Goal: Task Accomplishment & Management: Use online tool/utility

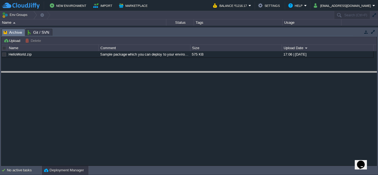
drag, startPoint x: 158, startPoint y: 36, endPoint x: 158, endPoint y: 79, distance: 43.1
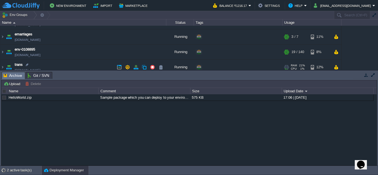
scroll to position [17, 0]
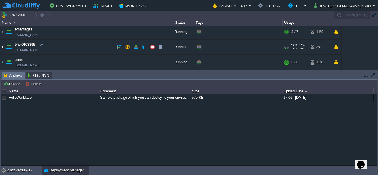
click at [2, 47] on img at bounding box center [2, 47] width 4 height 15
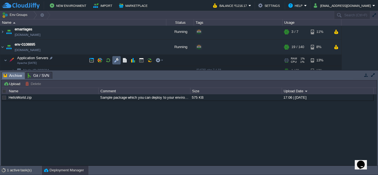
click at [115, 62] on button "button" at bounding box center [116, 60] width 5 height 5
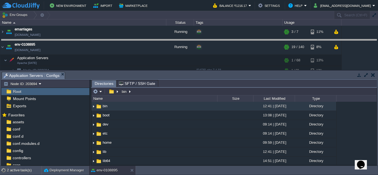
drag, startPoint x: 200, startPoint y: 80, endPoint x: 205, endPoint y: 47, distance: 33.1
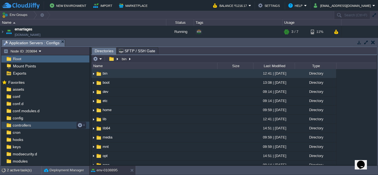
click at [22, 125] on span "controllers" at bounding box center [22, 125] width 20 height 5
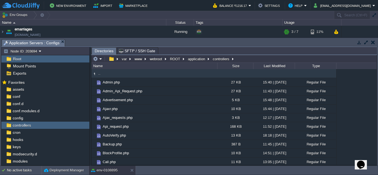
click at [360, 165] on icon "Opens Chat This icon Opens the chat window." at bounding box center [360, 164] width 9 height 9
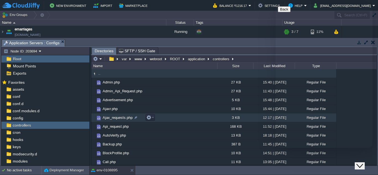
click at [203, 122] on td "Ajax_requests.php" at bounding box center [154, 117] width 126 height 9
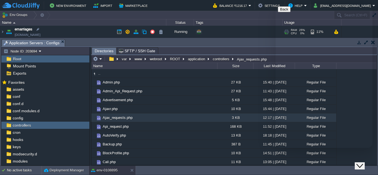
click at [260, 31] on div "+ Add to Env Group" at bounding box center [238, 31] width 87 height 15
click at [323, 160] on div "We are live and ready to chat with you now. How can we help you? New Conversati…" at bounding box center [323, 174] width 92 height 29
click at [363, 163] on icon "Close Chat This icon closes the chat window." at bounding box center [359, 166] width 7 height 7
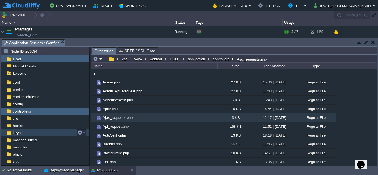
scroll to position [0, 0]
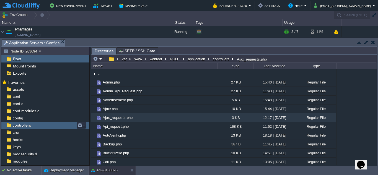
click at [19, 125] on span "controllers" at bounding box center [22, 125] width 20 height 5
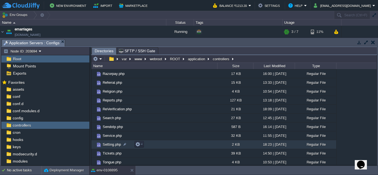
scroll to position [320, 0]
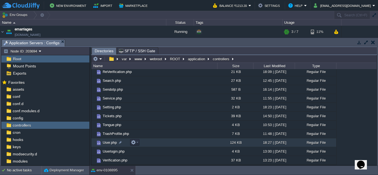
click at [108, 144] on span "User.php" at bounding box center [110, 142] width 16 height 5
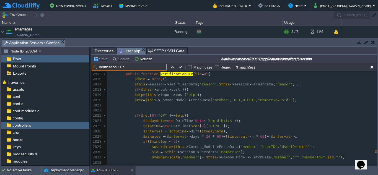
scroll to position [14898, 0]
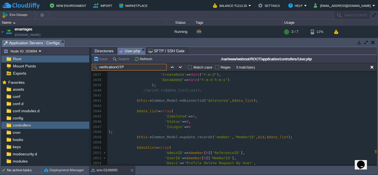
type input "verificationOTP"
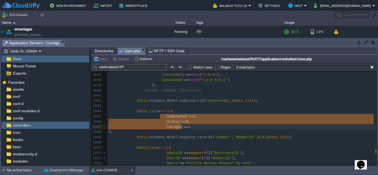
type textarea "'IsDeleted'=>1, 'Status'=>0, 'IsLogin'=>0"
drag, startPoint x: 160, startPoint y: 117, endPoint x: 183, endPoint y: 129, distance: 25.8
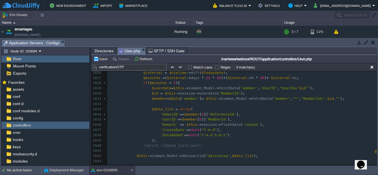
click at [228, 118] on pre "'UserID' => $member [ 0 ][ 'MemberId' ]," at bounding box center [241, 119] width 269 height 5
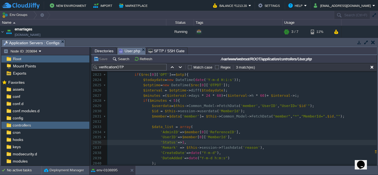
scroll to position [14899, 0]
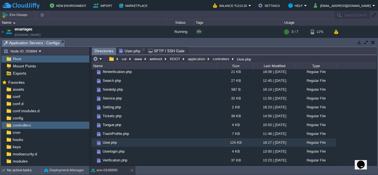
click at [105, 51] on span "Directories" at bounding box center [104, 51] width 19 height 7
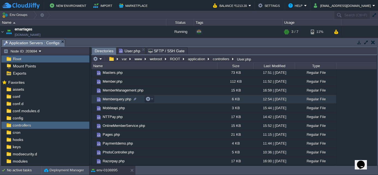
scroll to position [182, 0]
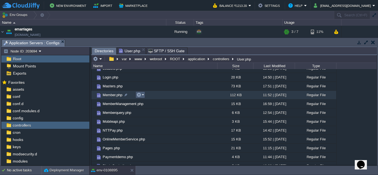
click at [143, 96] on em at bounding box center [139, 94] width 7 height 5
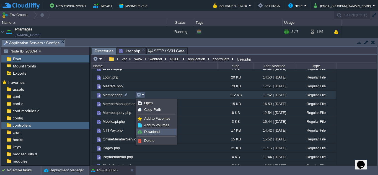
click at [146, 130] on span "Download" at bounding box center [151, 132] width 15 height 4
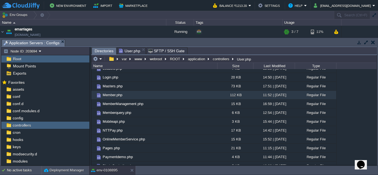
click at [112, 97] on span "Member.php" at bounding box center [112, 95] width 21 height 5
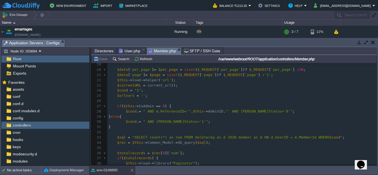
scroll to position [83, 0]
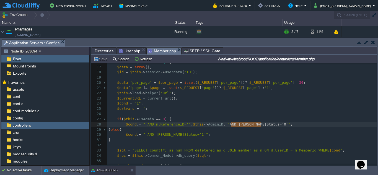
type textarea "AND [PERSON_NAME]Status='0'"
drag, startPoint x: 231, startPoint y: 125, endPoint x: 262, endPoint y: 125, distance: 30.7
type textarea "AND [PERSON_NAME]Status='0'"
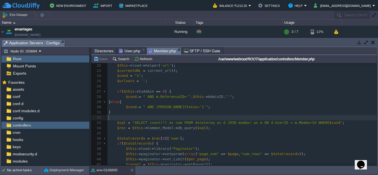
click at [352, 117] on pre "​" at bounding box center [241, 117] width 269 height 5
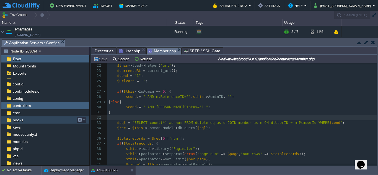
scroll to position [49, 0]
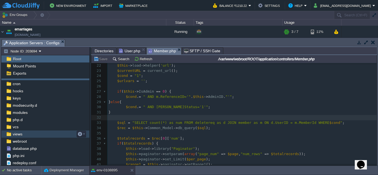
click at [17, 135] on span "views" at bounding box center [18, 134] width 12 height 5
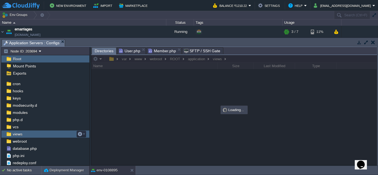
scroll to position [0, 0]
click at [17, 135] on span "views" at bounding box center [18, 134] width 12 height 5
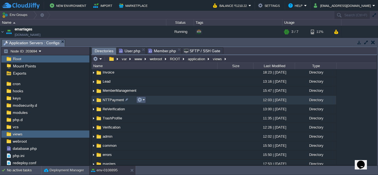
scroll to position [83, 0]
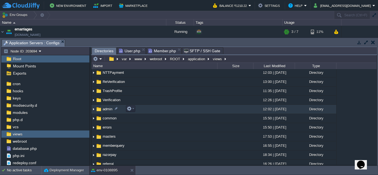
click at [135, 109] on td "admin" at bounding box center [154, 109] width 126 height 9
click at [133, 109] on em at bounding box center [130, 108] width 7 height 5
click at [106, 109] on span "admin" at bounding box center [107, 109] width 11 height 5
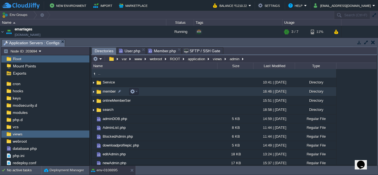
click at [110, 92] on span "member" at bounding box center [109, 91] width 15 height 5
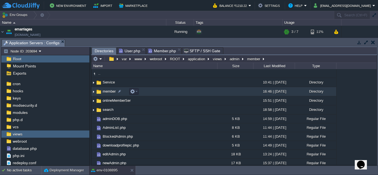
click at [110, 92] on span "member" at bounding box center [109, 91] width 15 height 5
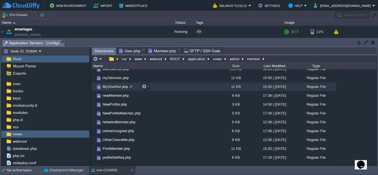
scroll to position [86, 0]
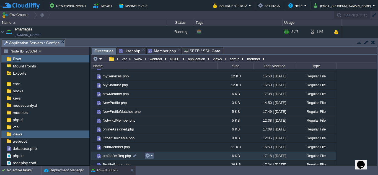
click at [149, 155] on button "button" at bounding box center [147, 155] width 5 height 5
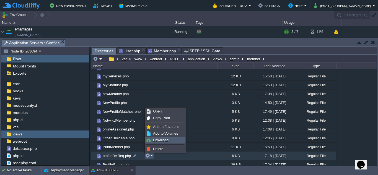
click at [153, 139] on span "Download" at bounding box center [160, 140] width 15 height 4
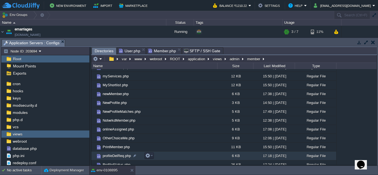
click at [120, 156] on span "profileDelReq.php" at bounding box center [117, 155] width 30 height 5
click at [120, 155] on span "profileDelReq.php" at bounding box center [117, 155] width 30 height 5
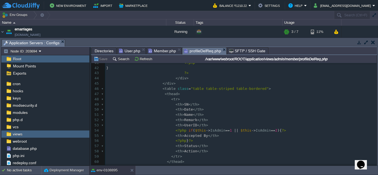
scroll to position [361, 0]
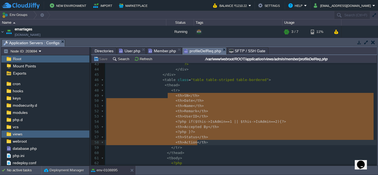
type textarea "<th>SN</th> <th>Date</th> <th>Name</th> <th>Remark</th> <th>UserID</th> <?php i…"
drag, startPoint x: 168, startPoint y: 96, endPoint x: 198, endPoint y: 141, distance: 53.8
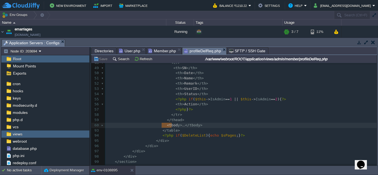
type textarea "-"
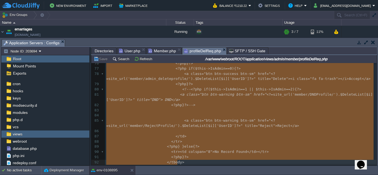
drag, startPoint x: 161, startPoint y: 125, endPoint x: 205, endPoint y: 160, distance: 56.5
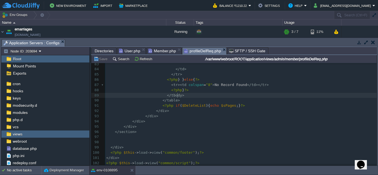
scroll to position [477, 0]
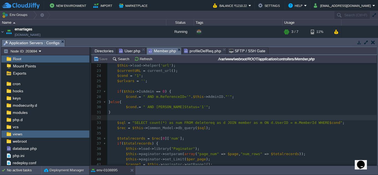
click at [161, 51] on span "Member.php" at bounding box center [162, 51] width 28 height 7
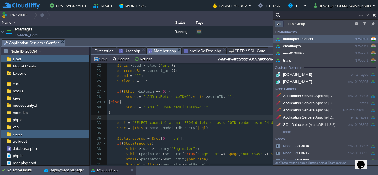
type input "Search (Ctrl+F)"
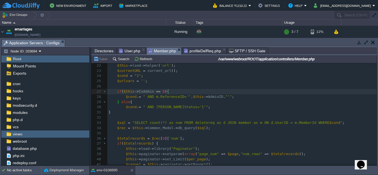
type textarea "AND [PERSON_NAME]Status='0'"
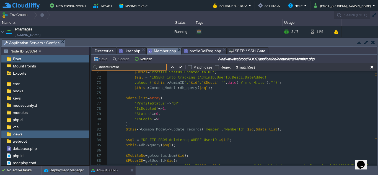
type input "deleteProfile"
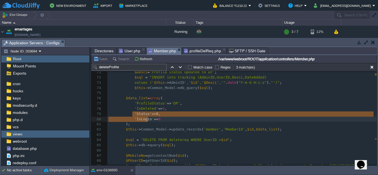
type textarea "'Status'=>0, 'IsLogin'=>0"
drag, startPoint x: 132, startPoint y: 114, endPoint x: 158, endPoint y: 119, distance: 27.1
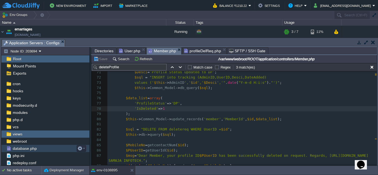
click at [23, 149] on span "database.php" at bounding box center [25, 148] width 26 height 5
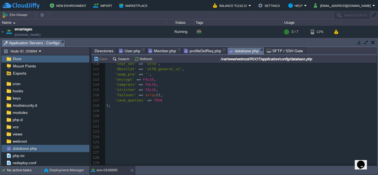
scroll to position [577, 0]
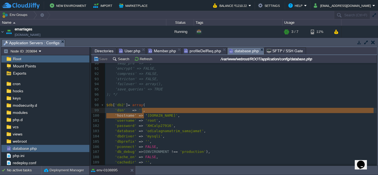
type textarea "[DOMAIN_NAME]"
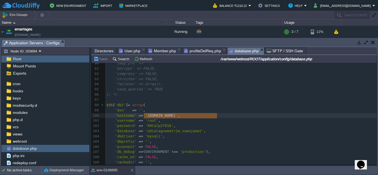
drag, startPoint x: 145, startPoint y: 117, endPoint x: 216, endPoint y: 114, distance: 71.1
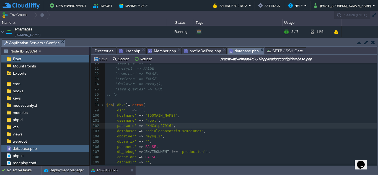
click at [153, 127] on span "'XHCalp27916'" at bounding box center [159, 126] width 28 height 4
type textarea "XHCalp27916"
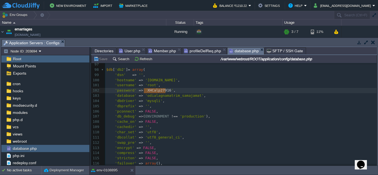
scroll to position [494, 0]
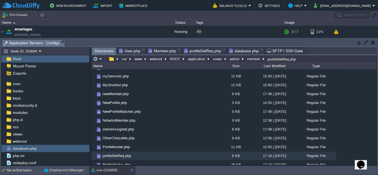
click at [105, 49] on span "Directories" at bounding box center [104, 51] width 19 height 7
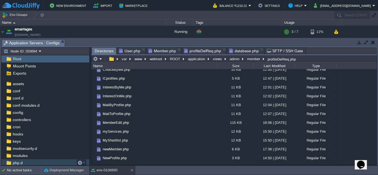
scroll to position [0, 0]
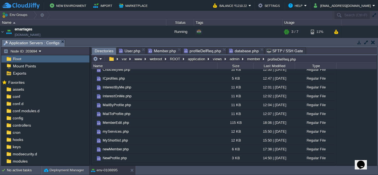
click at [161, 51] on span "Member.php" at bounding box center [162, 51] width 28 height 7
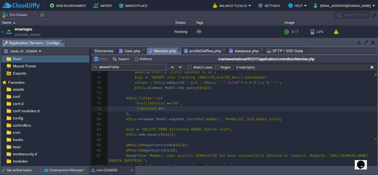
click at [107, 51] on span "Directories" at bounding box center [104, 51] width 19 height 7
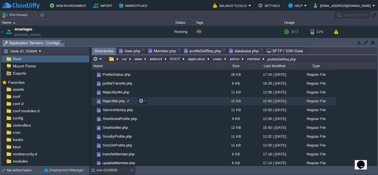
scroll to position [141, 0]
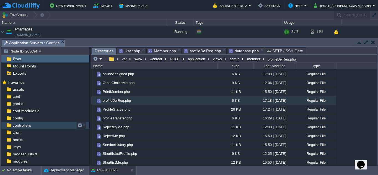
click at [19, 125] on span "controllers" at bounding box center [22, 125] width 20 height 5
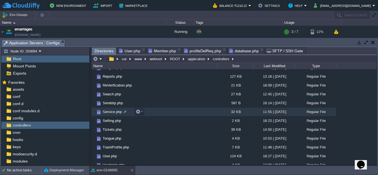
scroll to position [320, 0]
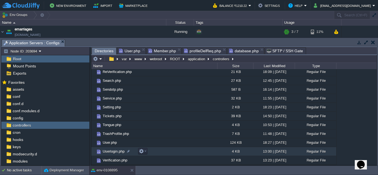
click at [108, 152] on span "Userlogin.php" at bounding box center [113, 151] width 23 height 5
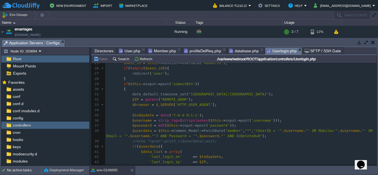
scroll to position [141, 0]
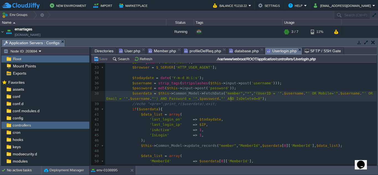
click at [231, 100] on div "111 22 $data = array (); 23 //$data['accessar'] = json_decode($this->session->u…" at bounding box center [240, 112] width 271 height 208
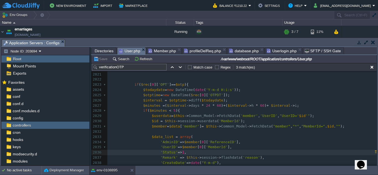
click at [127, 49] on span "User.php" at bounding box center [129, 51] width 21 height 7
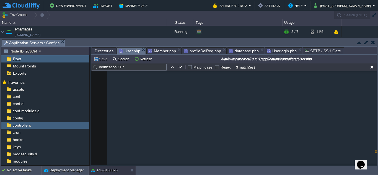
scroll to position [0, 0]
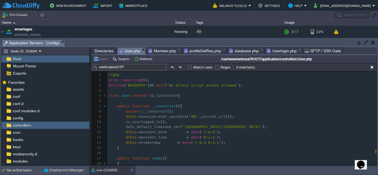
click at [143, 122] on div "xxxxxxxxxx 'Status' => 1 , 1 <?php 2 error_reporting ( 0 ); 3 defined ( 'BASEPA…" at bounding box center [241, 142] width 269 height 141
click at [172, 122] on pre "is_userlogged_in ();" at bounding box center [241, 121] width 269 height 5
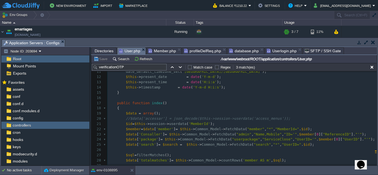
scroll to position [83, 0]
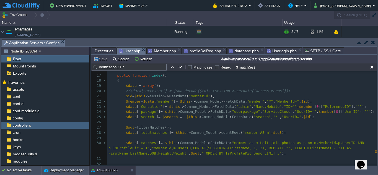
click at [141, 121] on pre "​" at bounding box center [241, 122] width 269 height 5
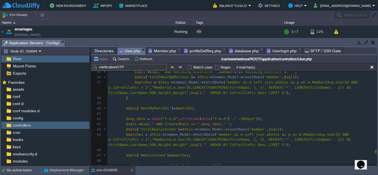
scroll to position [193, 0]
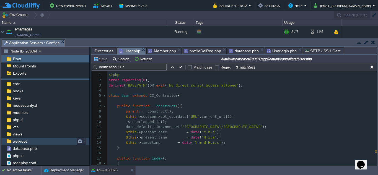
click at [22, 143] on span "webroot" at bounding box center [20, 141] width 16 height 5
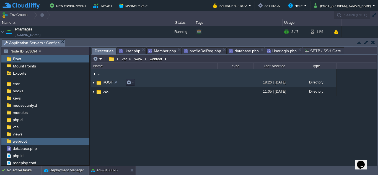
click at [106, 83] on span "ROOT" at bounding box center [108, 82] width 12 height 5
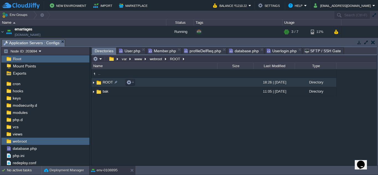
click at [106, 83] on span "ROOT" at bounding box center [108, 82] width 12 height 5
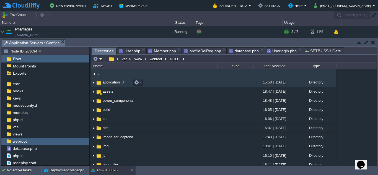
click at [114, 83] on span "application" at bounding box center [111, 82] width 19 height 5
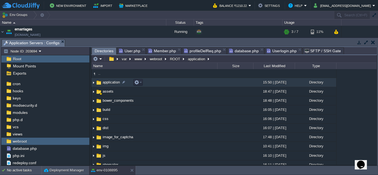
click at [114, 83] on span "application" at bounding box center [111, 82] width 19 height 5
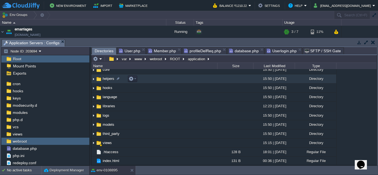
click at [105, 76] on td "helpers" at bounding box center [154, 78] width 126 height 9
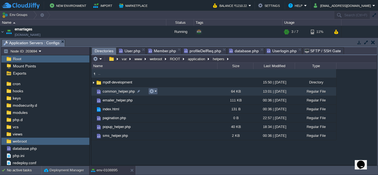
click at [157, 91] on td at bounding box center [152, 91] width 9 height 7
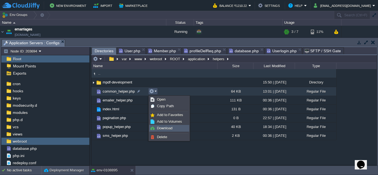
click at [158, 130] on span "Download" at bounding box center [164, 128] width 15 height 4
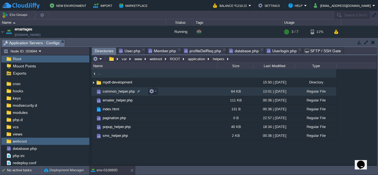
click at [117, 95] on td "common_helper.php" at bounding box center [154, 91] width 126 height 9
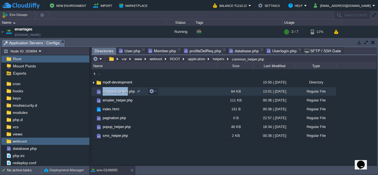
click at [117, 95] on td "common_helper.php" at bounding box center [154, 91] width 126 height 9
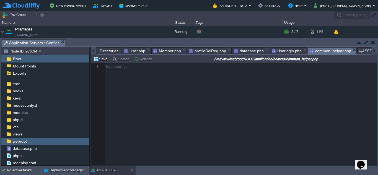
click at [185, 139] on div at bounding box center [233, 114] width 285 height 102
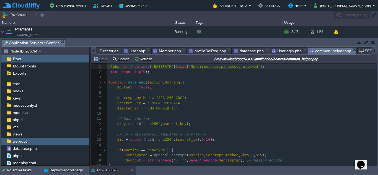
scroll to position [8, 0]
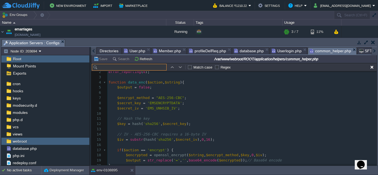
type input "$newStatus = $member[0]['newStatus'];"
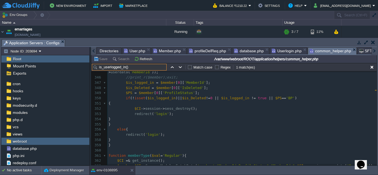
scroll to position [1776, 0]
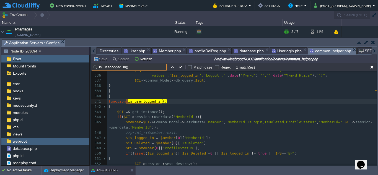
type input "is_userlogged_in()"
click at [205, 144] on pre "$is_Deleted = $member [ 0 ][ 'IsDeleted' ];" at bounding box center [241, 143] width 269 height 5
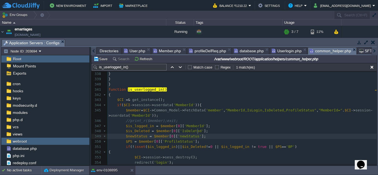
scroll to position [1803, 0]
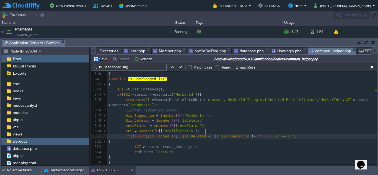
click at [206, 131] on div "xxxxxxxxxx 325 { redirect ( 'admin/login' ); exit ; } 326 $DT = date ( 'Y-m-d' …" at bounding box center [241, 118] width 269 height 271
paste textarea
click at [106, 50] on span "Directories" at bounding box center [109, 51] width 19 height 7
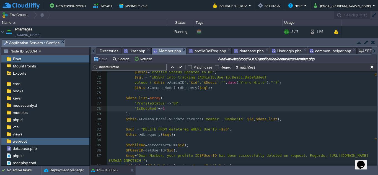
click at [164, 49] on span "Member.php" at bounding box center [167, 51] width 28 height 7
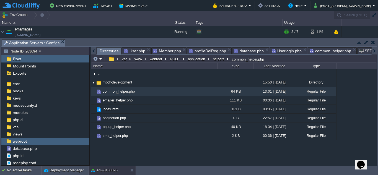
click at [109, 51] on span "Directories" at bounding box center [109, 51] width 19 height 7
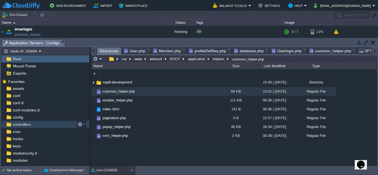
scroll to position [0, 0]
click at [18, 125] on span "controllers" at bounding box center [22, 125] width 20 height 5
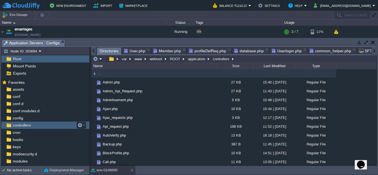
click at [17, 125] on span "controllers" at bounding box center [22, 125] width 20 height 5
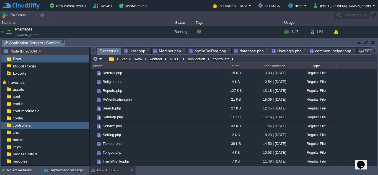
scroll to position [320, 0]
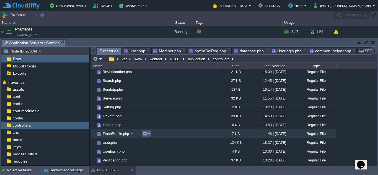
click at [147, 134] on em at bounding box center [145, 133] width 7 height 5
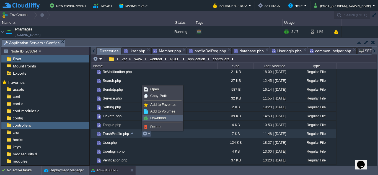
click at [152, 118] on span "Download" at bounding box center [157, 118] width 15 height 4
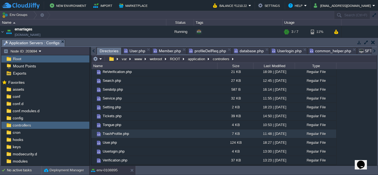
click at [116, 135] on span "TrashProfile.php" at bounding box center [116, 133] width 28 height 5
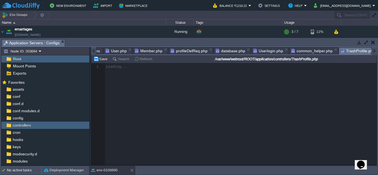
click at [308, 51] on span "common_helper.php" at bounding box center [311, 51] width 41 height 7
click at [362, 52] on span "TrashProfile.php" at bounding box center [357, 51] width 34 height 7
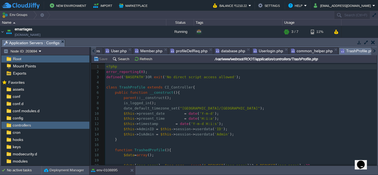
scroll to position [8, 0]
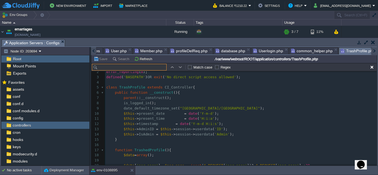
type input "'IsDeleted'=>0, 'newStatus'=>0"
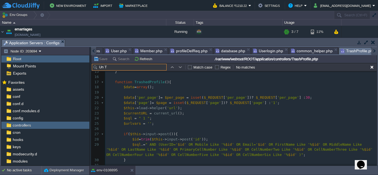
scroll to position [64, 0]
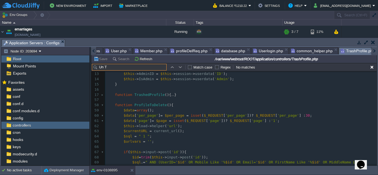
drag, startPoint x: 127, startPoint y: 67, endPoint x: 94, endPoint y: 69, distance: 33.3
click at [94, 69] on input "Un T" at bounding box center [129, 67] width 75 height 7
paste input "TrashedProfile"
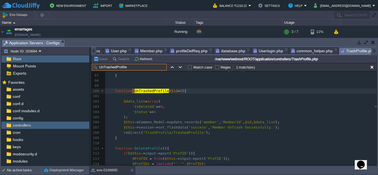
scroll to position [324, 0]
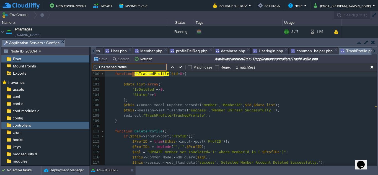
type input "UnTrashedProfile"
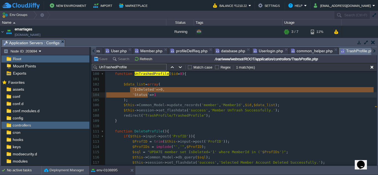
type textarea "'IsDeleted'=>0, 'Status'=>1"
drag, startPoint x: 130, startPoint y: 89, endPoint x: 153, endPoint y: 94, distance: 24.2
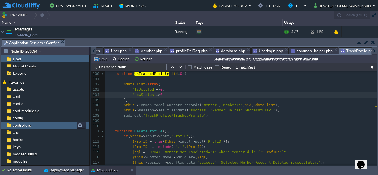
click at [14, 125] on span "controllers" at bounding box center [22, 125] width 20 height 5
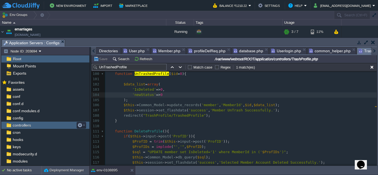
click at [14, 125] on span "controllers" at bounding box center [22, 125] width 20 height 5
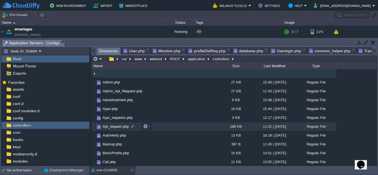
click at [118, 126] on span "Api_request.php" at bounding box center [116, 126] width 28 height 5
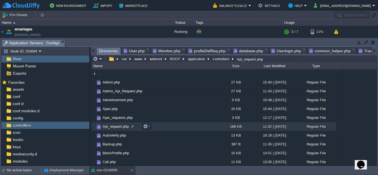
click at [111, 127] on span "Api_request.php" at bounding box center [116, 126] width 28 height 5
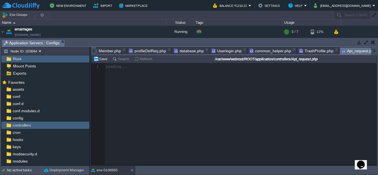
click at [341, 51] on span "Api_request.php" at bounding box center [358, 51] width 34 height 7
click at [137, 107] on div at bounding box center [233, 114] width 285 height 102
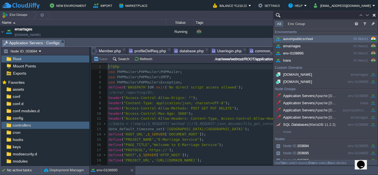
type input "Search (Ctrl+F)"
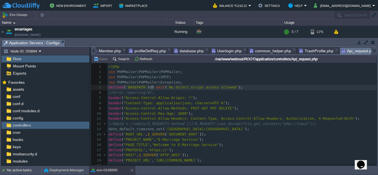
click at [152, 87] on div "3457 1 <?php 2 use PHPMailer\PHPMailer\PHPMailer ; 3 use PHPMailer\PHPMailer\SM…" at bounding box center [241, 139] width 269 height 151
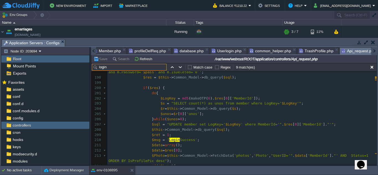
scroll to position [1043, 0]
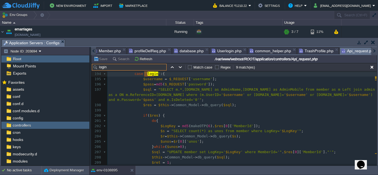
type input "login"
click at [154, 100] on span "' and m.IsDeleted='0'"" at bounding box center [178, 100] width 48 height 4
